Goal: Information Seeking & Learning: Learn about a topic

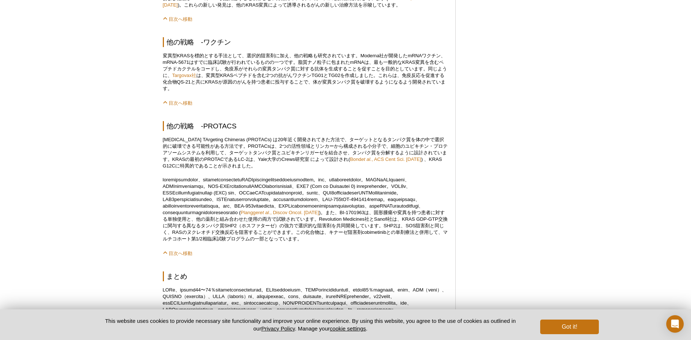
scroll to position [852, 0]
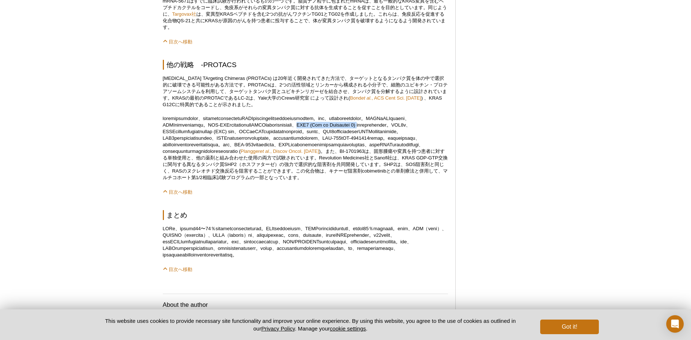
drag, startPoint x: 288, startPoint y: 137, endPoint x: 347, endPoint y: 139, distance: 59.1
click at [347, 139] on p "Plangger et al. , Discov Oncol. [DATE] )。また、BI-1701963は、固形腫瘍や変異を持つ患者に対する単独使用と、他…" at bounding box center [305, 148] width 285 height 66
click at [307, 140] on p "Plangger et al. , Discov Oncol. [DATE] )。また、BI-1701963は、固形腫瘍や変異を持つ患者に対する単独使用と、他…" at bounding box center [305, 148] width 285 height 66
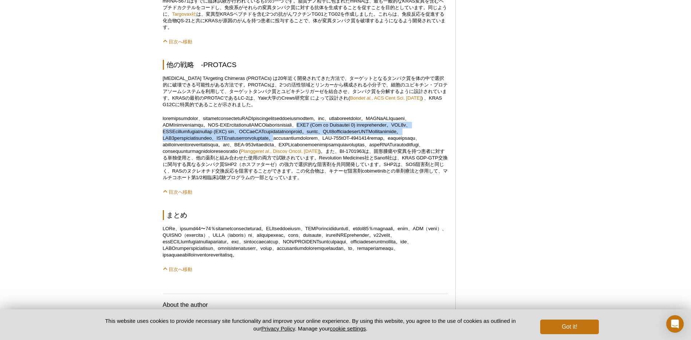
drag, startPoint x: 287, startPoint y: 138, endPoint x: 233, endPoint y: 159, distance: 57.7
click at [233, 159] on p "Plangger et al. , Discov Oncol. [DATE] )。また、BI-1701963は、固形腫瘍や変異を持つ患者に対する単独使用と、他…" at bounding box center [305, 148] width 285 height 66
copy p "SOS1 (Son of Sevenless 1) の阻害剤も検討されています。SOS1は、KRASの主要なグアニンヌクレオチド交換因子 (GEF) であり、…"
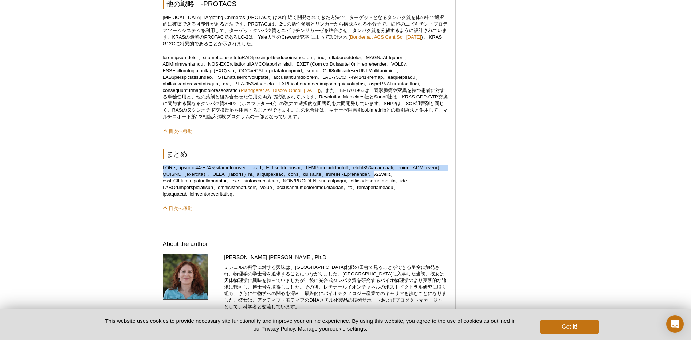
drag, startPoint x: 163, startPoint y: 194, endPoint x: 425, endPoint y: 206, distance: 262.3
click at [425, 197] on p at bounding box center [305, 180] width 285 height 33
copy p "RASは、ヒトのがんの20〜30％に関わる最も一般的ながん遺伝子の一つです。RASが誘導するがんの中でも、KRASがこれらのほとんどを引き起こし、腫瘍形成の8…"
